Goal: Transaction & Acquisition: Purchase product/service

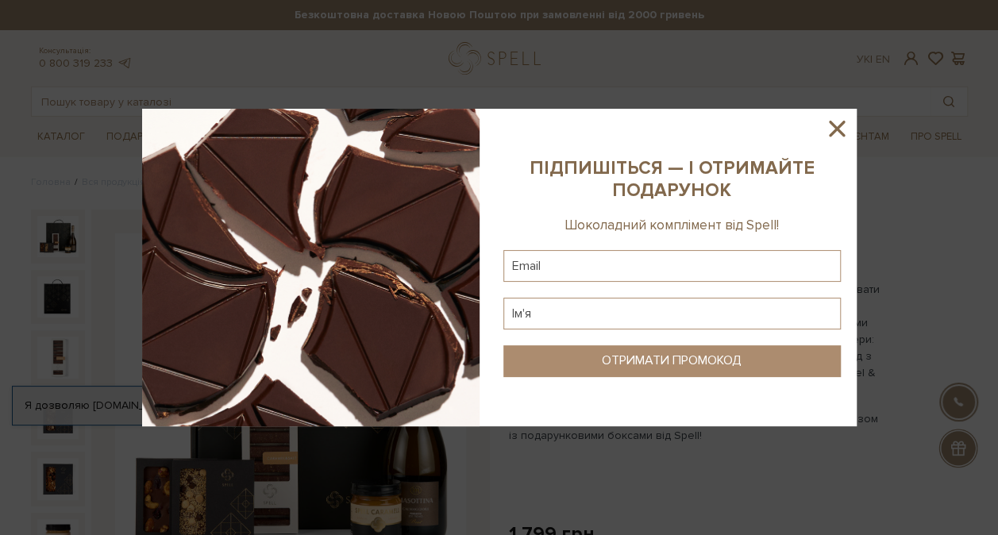
click at [836, 127] on icon at bounding box center [837, 129] width 16 height 16
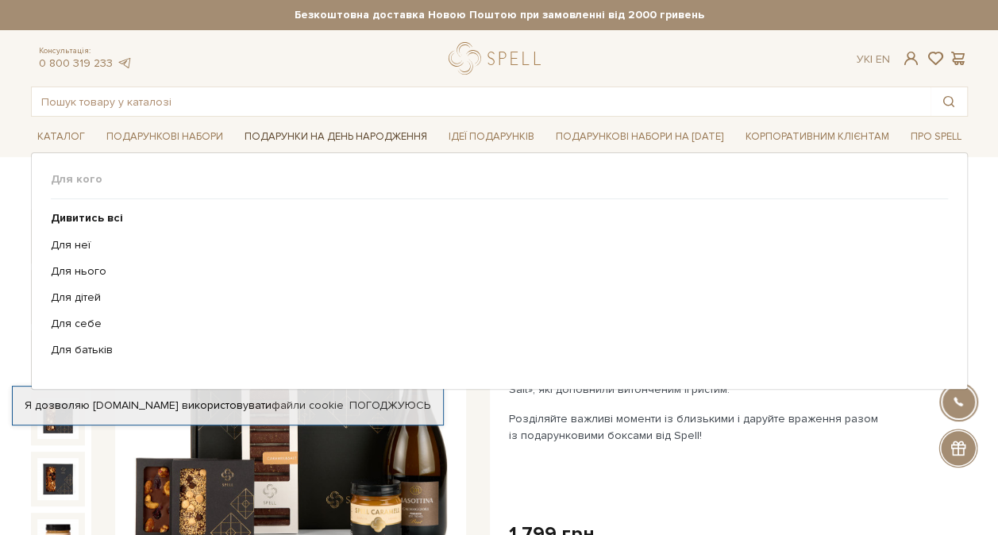
click at [366, 133] on span "Подарунки на День народження" at bounding box center [335, 137] width 195 height 25
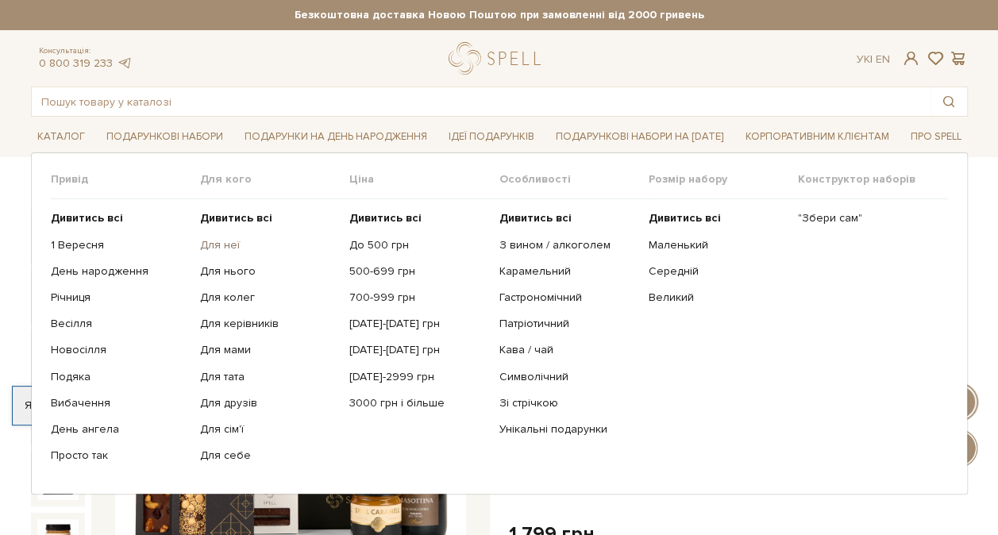
click at [229, 246] on link "Для неї" at bounding box center [268, 245] width 137 height 14
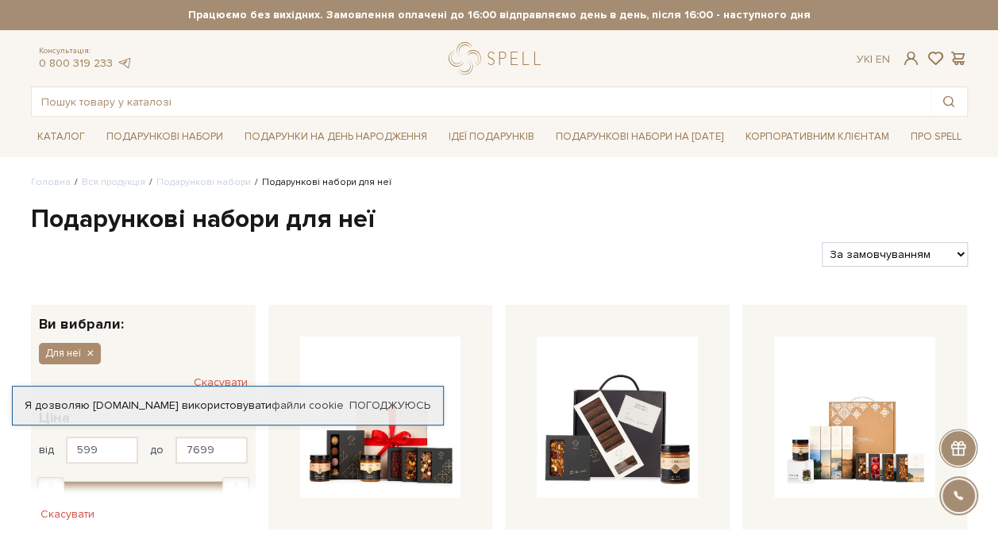
click at [882, 249] on select "За замовчуванням За Ціною (зростання) За Ціною (зменшення) Новинки За популярні…" at bounding box center [893, 254] width 145 height 25
click at [227, 452] on input "7699" at bounding box center [211, 450] width 72 height 27
type input "7"
type input "999"
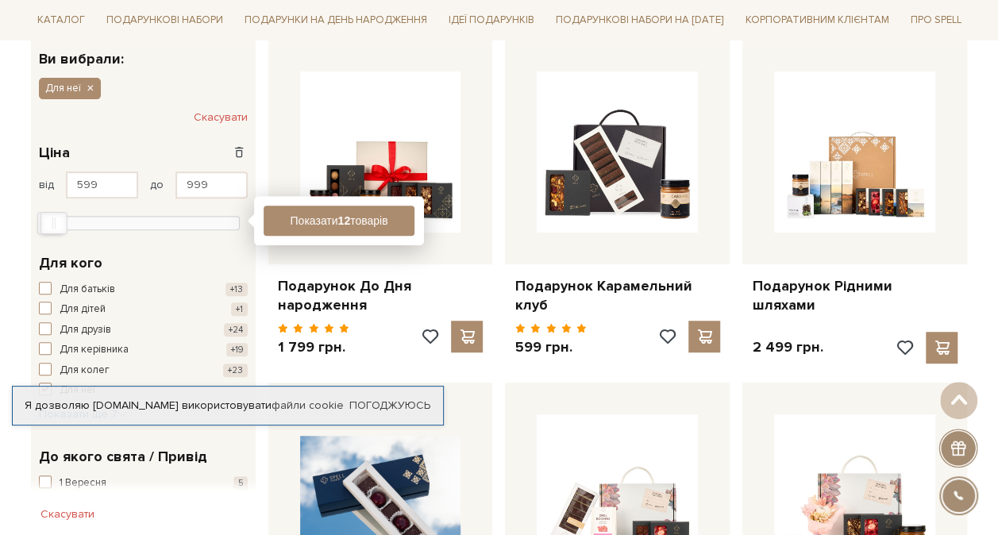
scroll to position [284, 0]
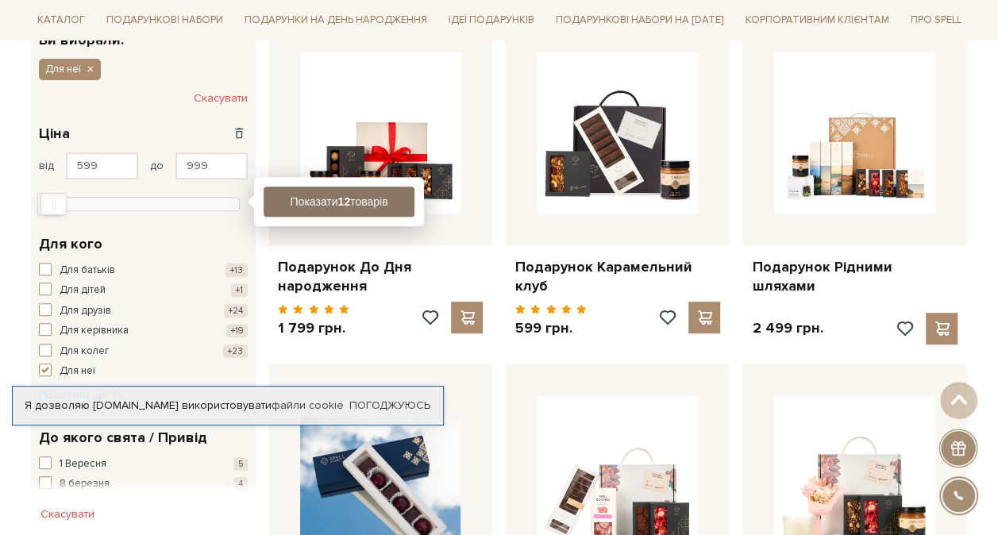
click at [381, 202] on button "Показати 12 товарів" at bounding box center [339, 202] width 151 height 30
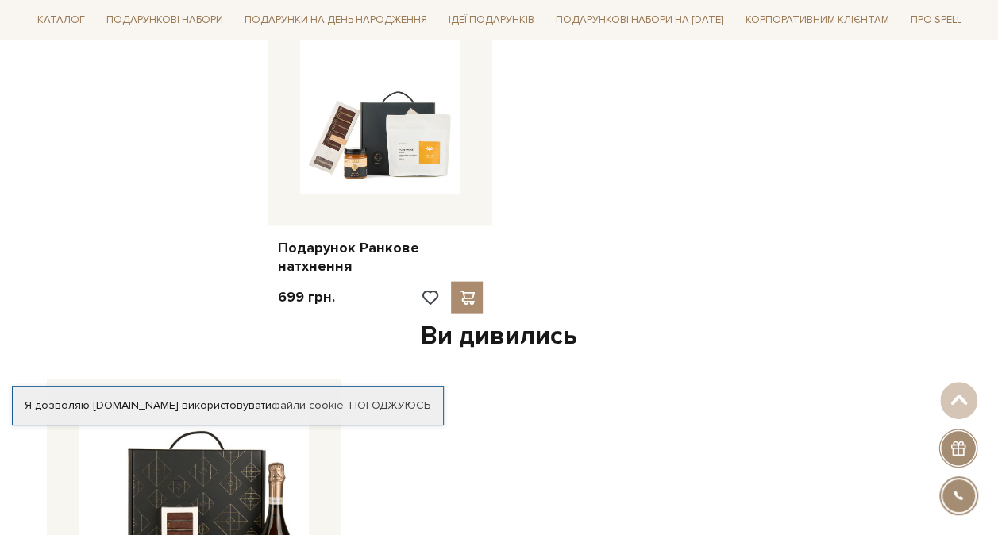
scroll to position [1310, 0]
